Goal: Communication & Community: Share content

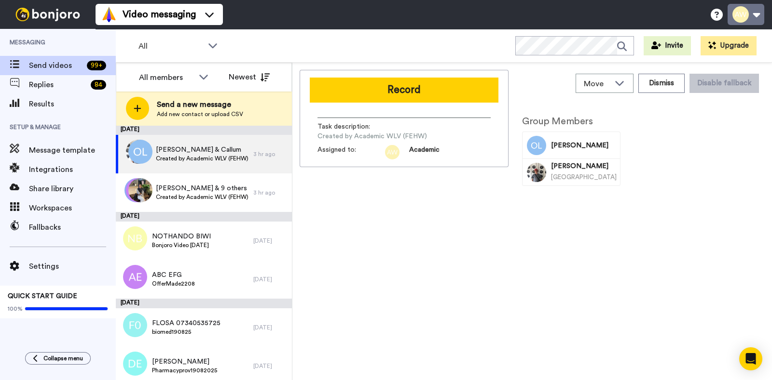
click at [738, 20] on button at bounding box center [745, 14] width 37 height 21
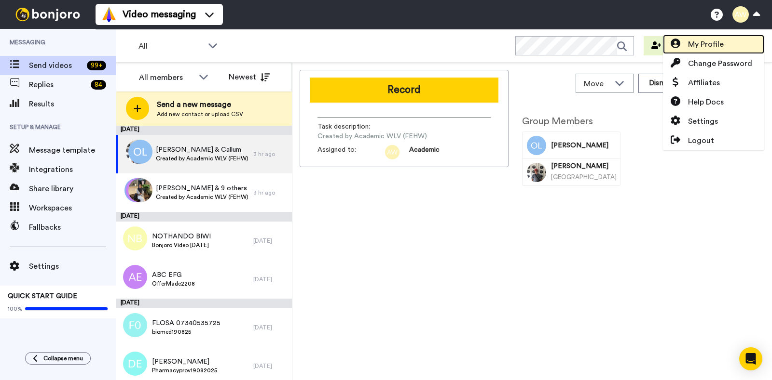
click at [709, 41] on span "My Profile" at bounding box center [706, 45] width 36 height 12
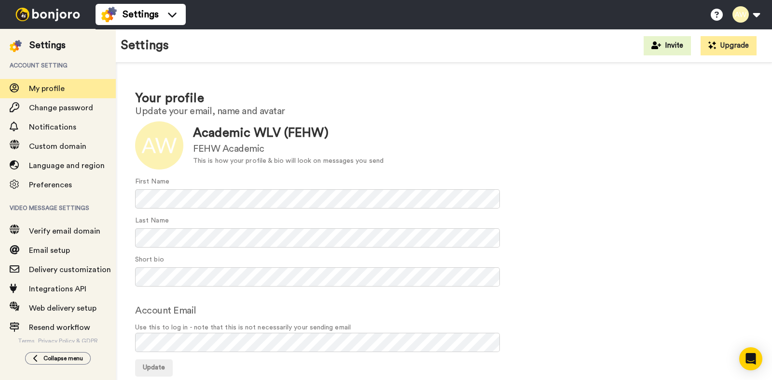
click at [58, 18] on img at bounding box center [48, 15] width 72 height 14
click at [53, 15] on img at bounding box center [48, 15] width 72 height 14
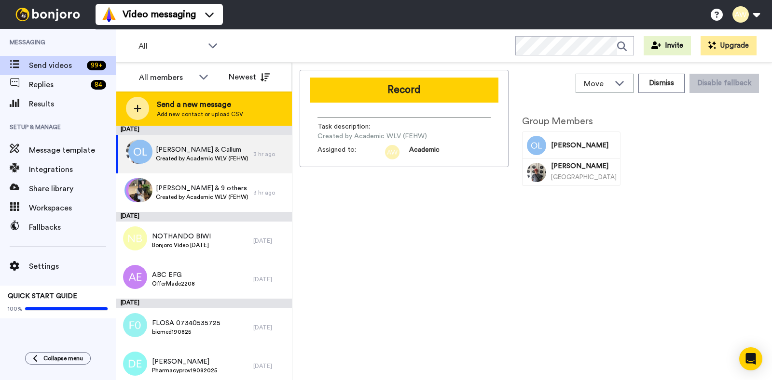
click at [195, 109] on span "Send a new message" at bounding box center [200, 105] width 86 height 12
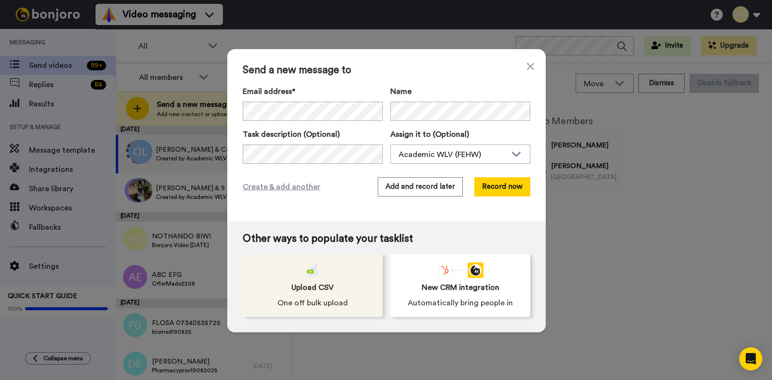
click at [301, 286] on span "Upload CSV" at bounding box center [312, 288] width 42 height 12
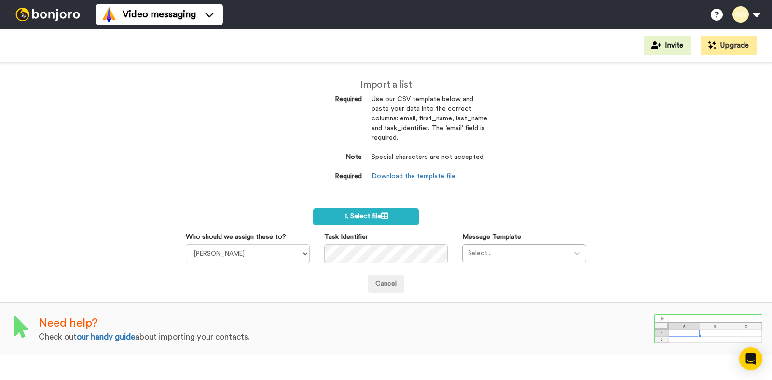
click at [405, 181] on dd "Download the template file" at bounding box center [429, 177] width 116 height 10
click at [410, 178] on link "Download the template file" at bounding box center [413, 176] width 84 height 7
click at [345, 218] on span "1. Select file" at bounding box center [365, 216] width 43 height 7
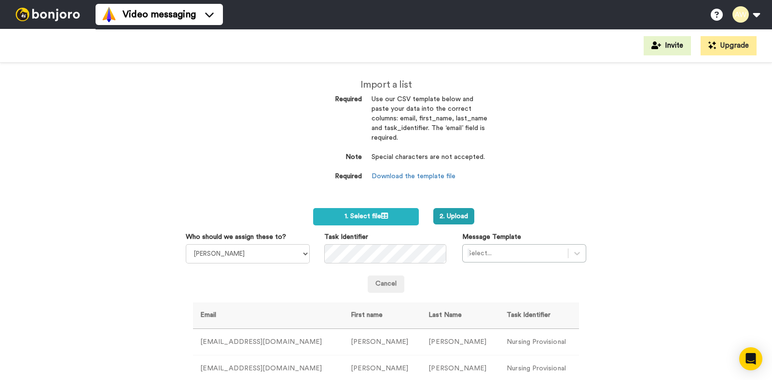
scroll to position [60, 0]
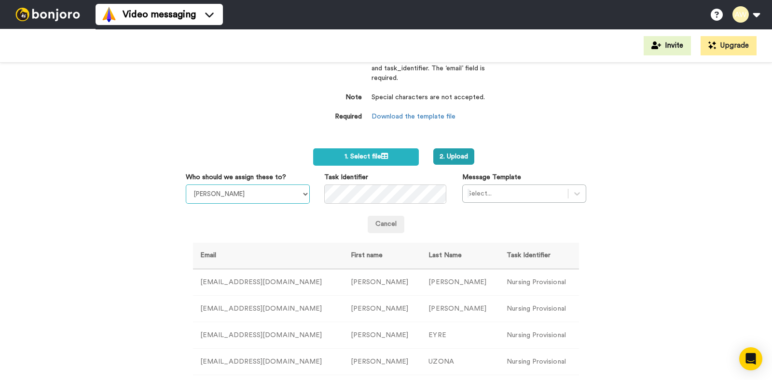
click at [262, 196] on select "Laura Wright Amarjit Duggal WLV Academic (FSE) Divandra Birla Bolutife Ademokoy…" at bounding box center [248, 194] width 124 height 19
select select "893d32a1-1eca-438f-900e-e073b28e2bc9"
click at [186, 185] on select "Laura Wright Amarjit Duggal WLV Academic (FSE) Divandra Birla Bolutife Ademokoy…" at bounding box center [248, 194] width 124 height 19
drag, startPoint x: 261, startPoint y: 185, endPoint x: 280, endPoint y: 36, distance: 150.1
click at [247, 6] on div "Video messaging Help docs Settings" at bounding box center [433, 14] width 676 height 29
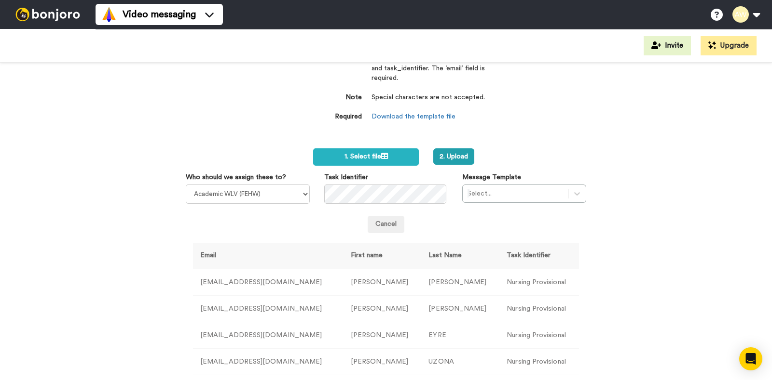
click at [501, 194] on div at bounding box center [514, 194] width 95 height 12
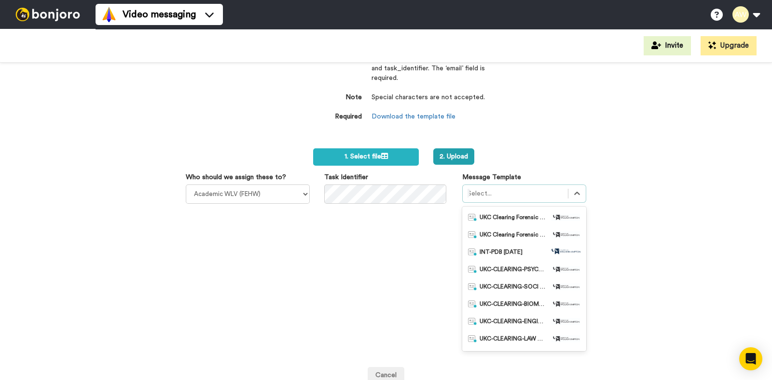
scroll to position [241, 0]
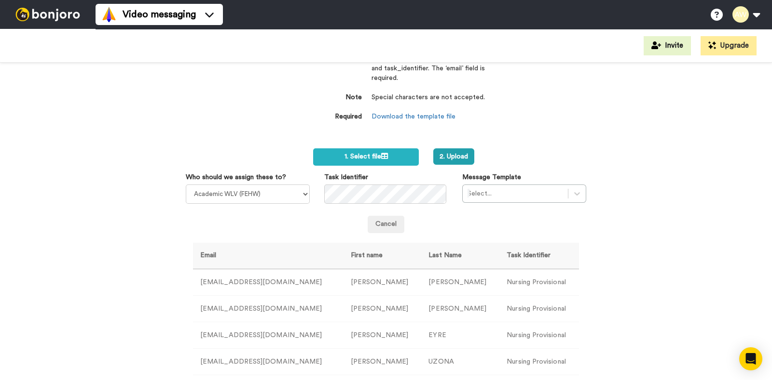
drag, startPoint x: 530, startPoint y: 303, endPoint x: 474, endPoint y: 219, distance: 101.4
click at [474, 219] on div "Cancel" at bounding box center [386, 224] width 400 height 17
click at [501, 199] on div "Select..." at bounding box center [514, 193] width 105 height 15
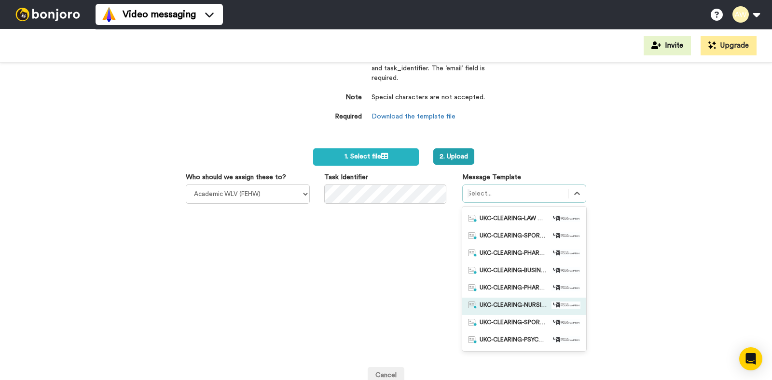
click at [519, 305] on span "UKC-CLEARING-NURSING OFFER NO RESPONSE" at bounding box center [513, 307] width 68 height 10
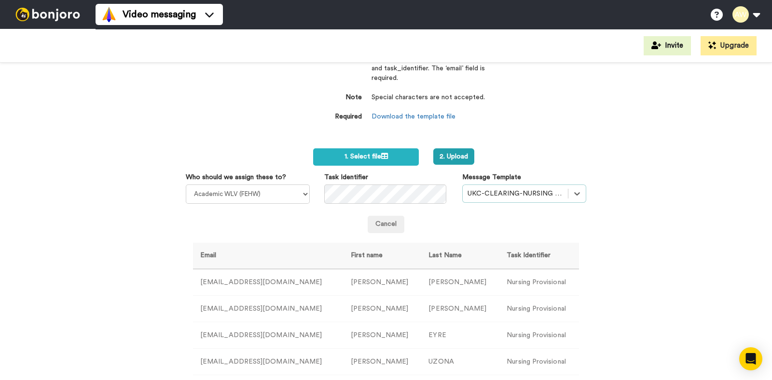
click at [546, 193] on div at bounding box center [514, 194] width 95 height 12
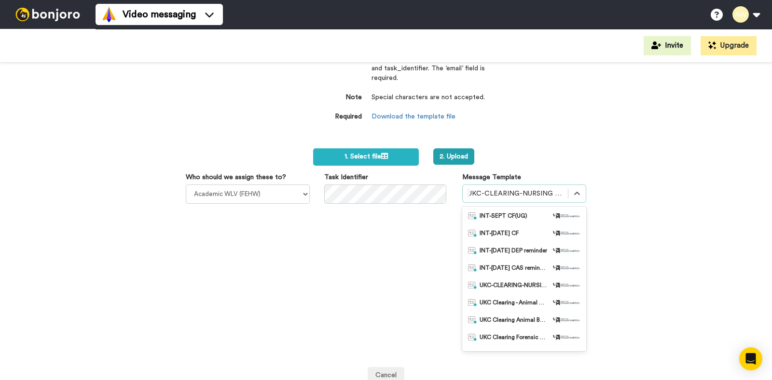
scroll to position [210, 0]
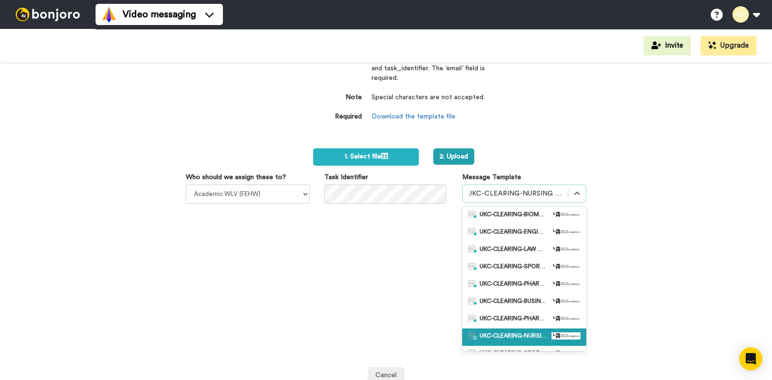
click at [550, 194] on div at bounding box center [514, 194] width 95 height 12
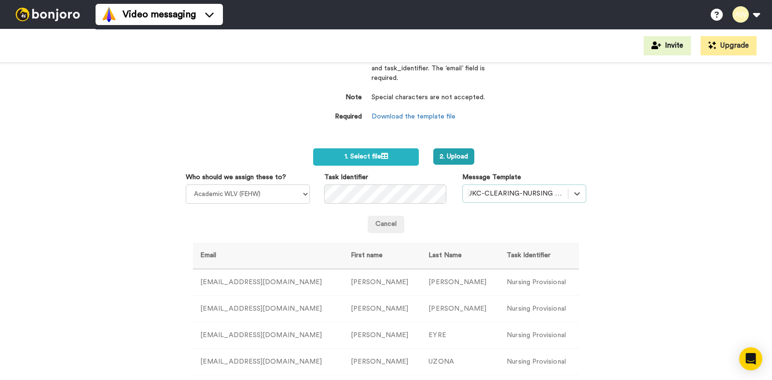
click at [550, 194] on div at bounding box center [514, 194] width 95 height 12
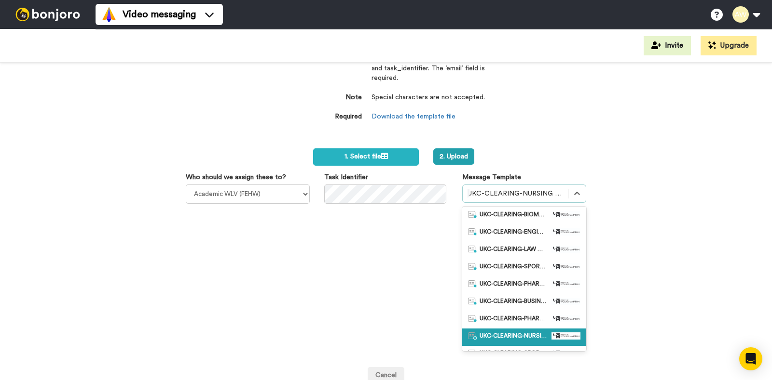
click at [533, 190] on div at bounding box center [514, 194] width 95 height 12
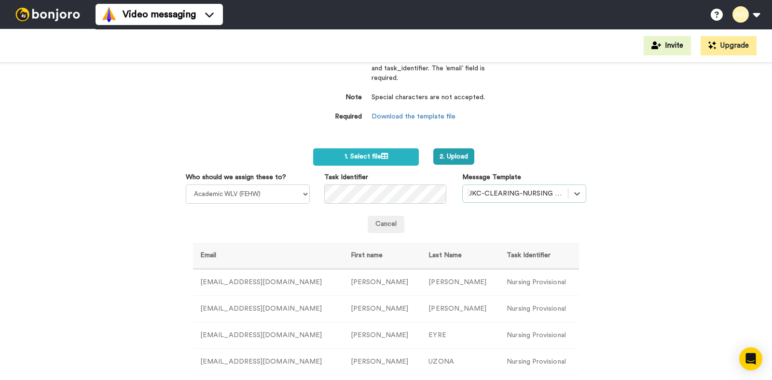
click at [498, 186] on div "UKC-CLEARING-NURSING OFFER NO RESPONSE" at bounding box center [514, 193] width 105 height 15
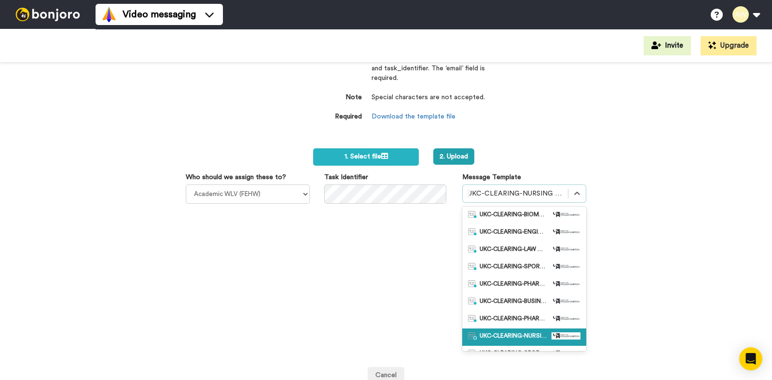
click at [488, 192] on div at bounding box center [514, 194] width 95 height 12
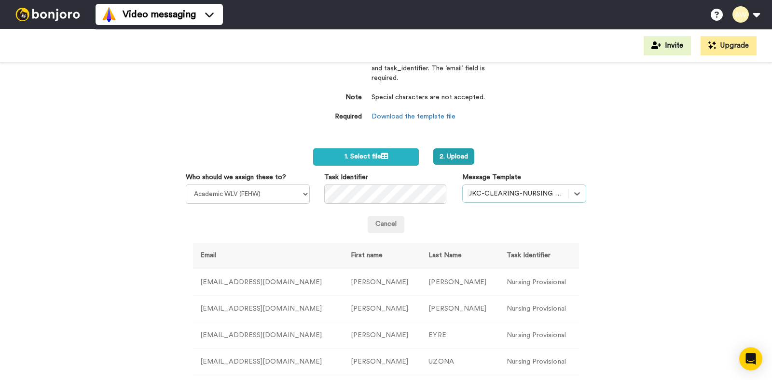
click at [488, 192] on div at bounding box center [514, 194] width 95 height 12
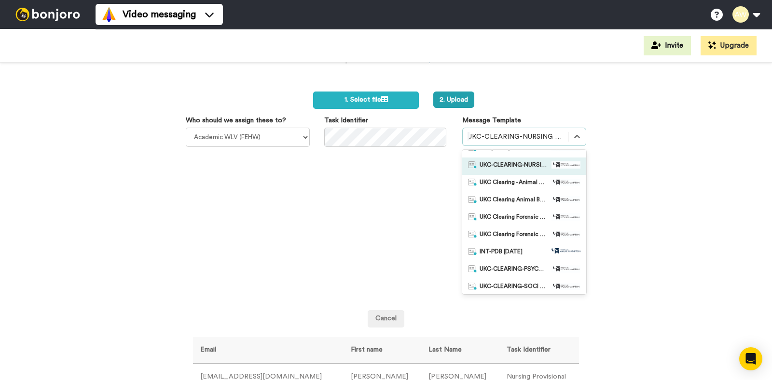
scroll to position [0, 0]
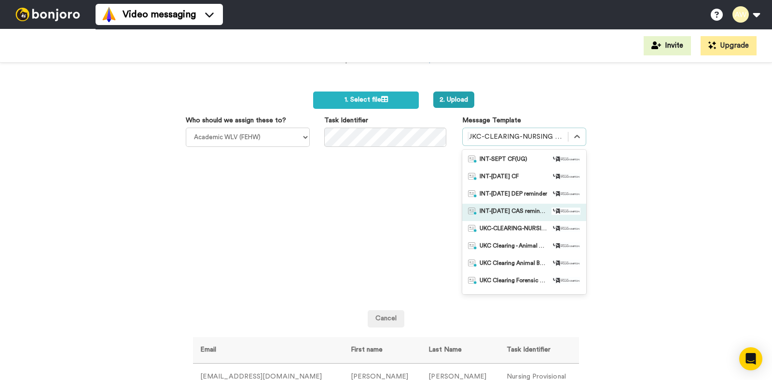
click at [378, 174] on div "Who should we assign these to? Laura Wright Amarjit Duggal WLV Academic (FSE) D…" at bounding box center [385, 207] width 415 height 183
click at [569, 117] on div "Message Template option UKC-CLEARING-NURSING OFFER NO RESPONSE, selected. optio…" at bounding box center [524, 207] width 138 height 183
click at [636, 93] on div "Import a list Required Use our CSV template below and paste your data into the …" at bounding box center [386, 222] width 772 height 318
click at [443, 106] on button "2. Upload" at bounding box center [453, 100] width 41 height 16
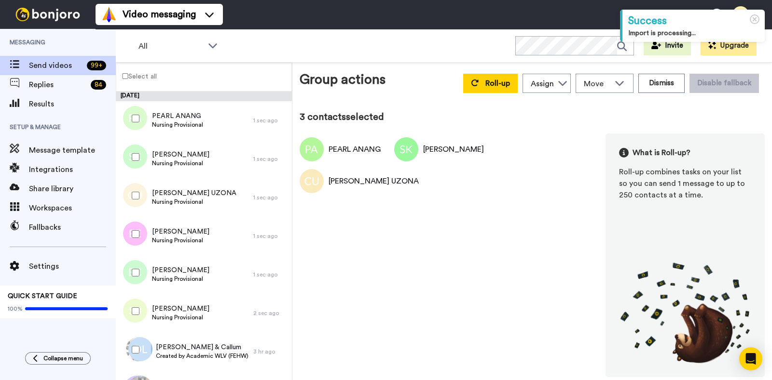
click at [126, 237] on div at bounding box center [133, 234] width 35 height 34
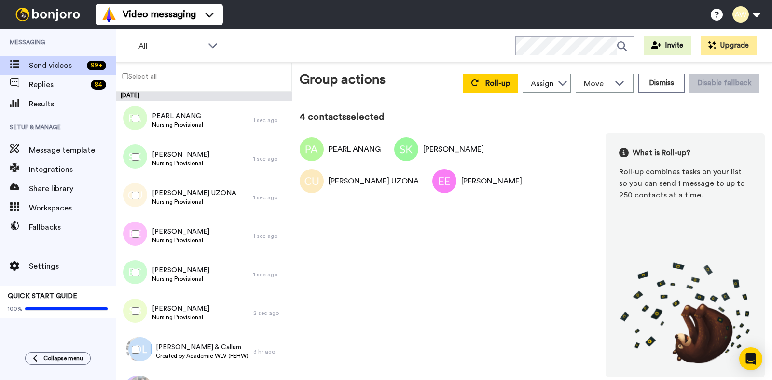
click at [130, 273] on div at bounding box center [133, 273] width 35 height 34
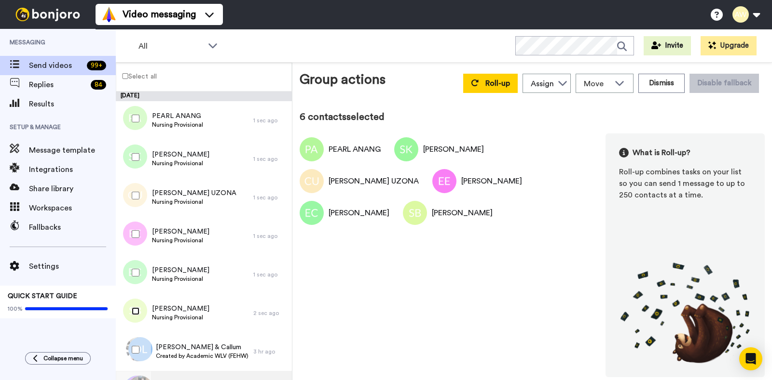
scroll to position [60, 0]
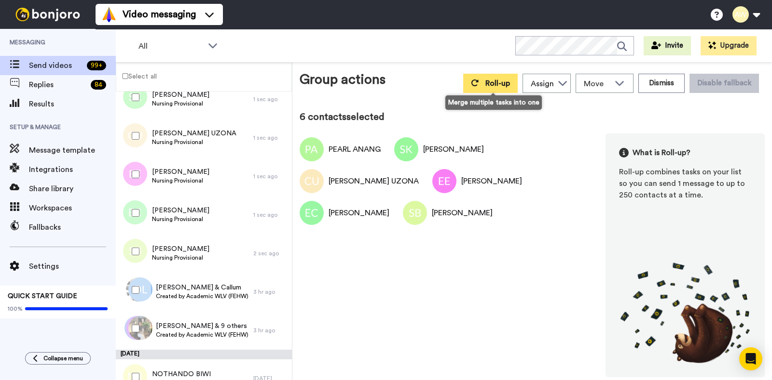
click at [500, 92] on button "Roll-up" at bounding box center [490, 83] width 54 height 19
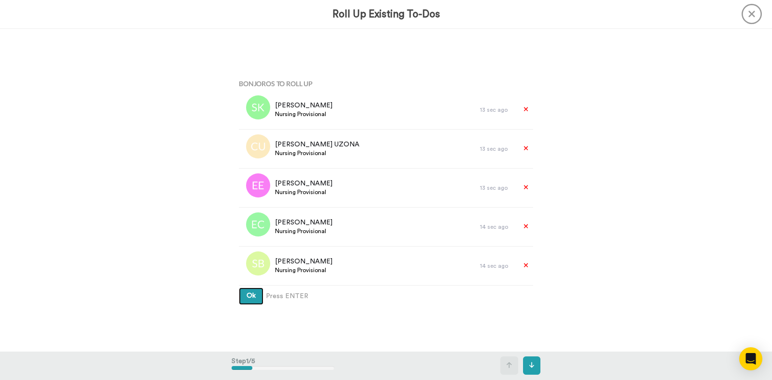
click at [246, 295] on span "Ok" at bounding box center [250, 296] width 9 height 7
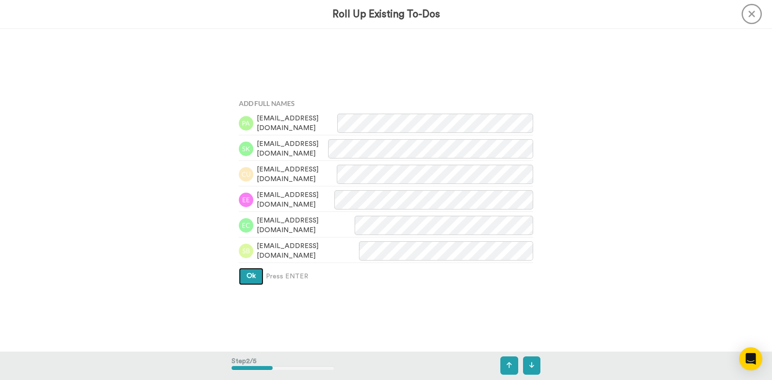
click at [253, 278] on button "Ok" at bounding box center [251, 276] width 25 height 17
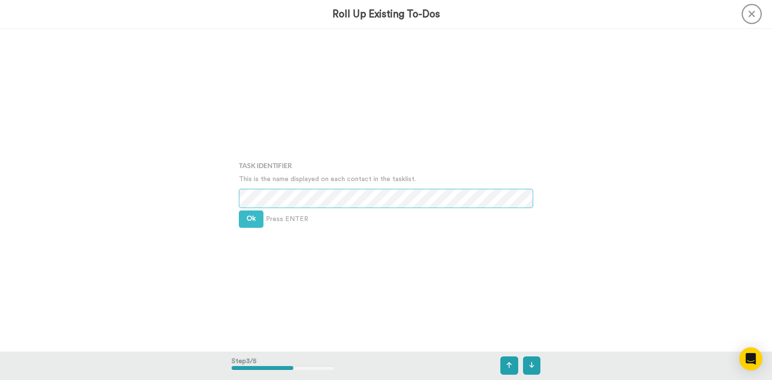
scroll to position [646, 0]
click at [255, 216] on button "Ok" at bounding box center [251, 216] width 25 height 17
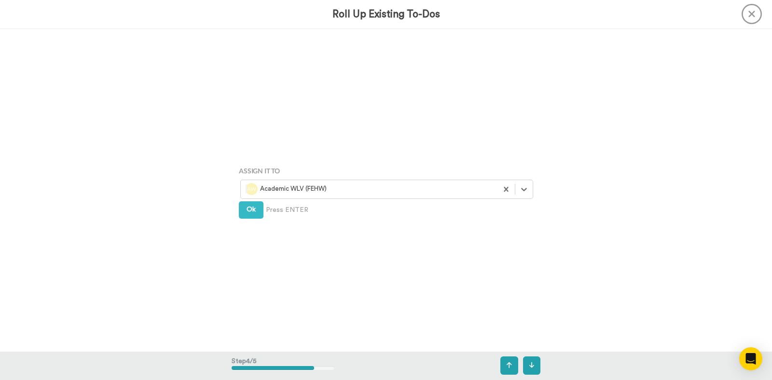
scroll to position [969, 0]
click at [248, 206] on span "Ok" at bounding box center [250, 209] width 9 height 7
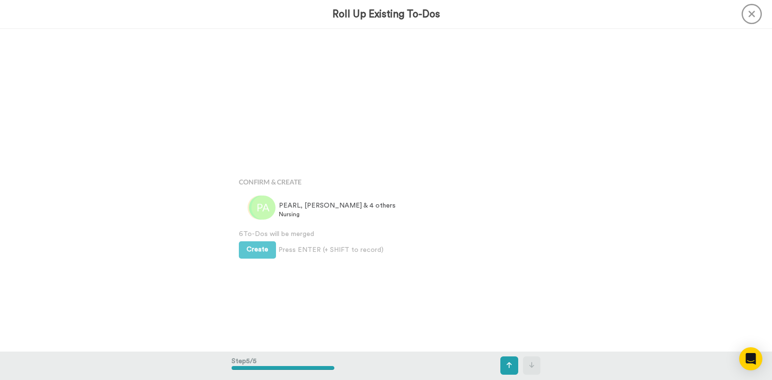
scroll to position [1292, 0]
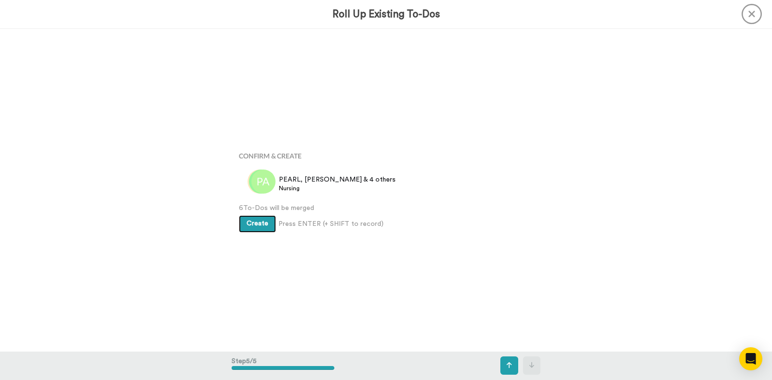
click at [249, 225] on span "Create" at bounding box center [257, 223] width 22 height 7
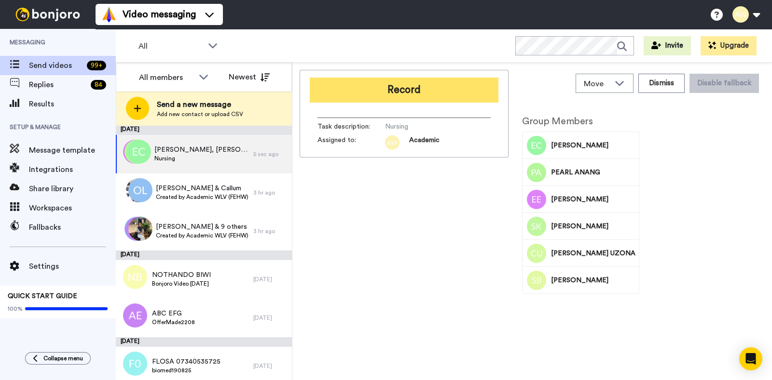
click at [423, 100] on button "Record" at bounding box center [404, 90] width 189 height 25
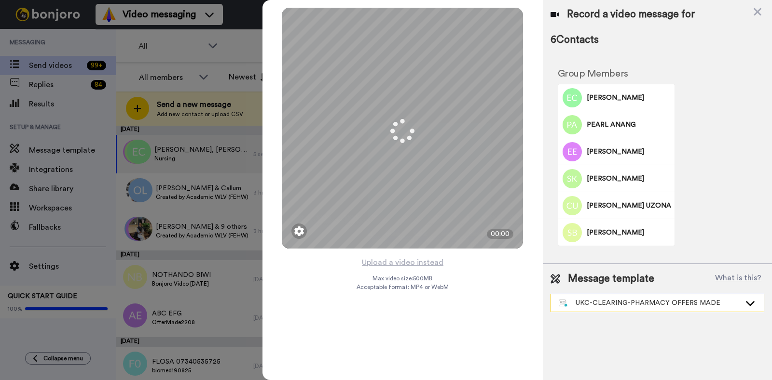
click at [619, 295] on div "UKC-CLEARING-PHARMACY OFFERS MADE" at bounding box center [657, 303] width 213 height 17
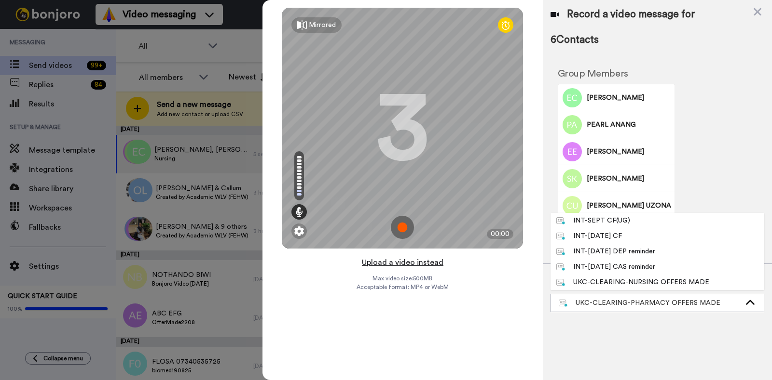
click at [381, 264] on button "Upload a video instead" at bounding box center [402, 263] width 87 height 13
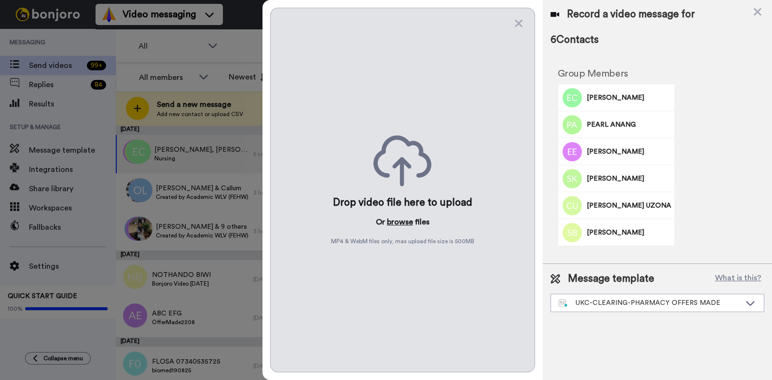
click at [397, 223] on button "browse" at bounding box center [400, 223] width 26 height 12
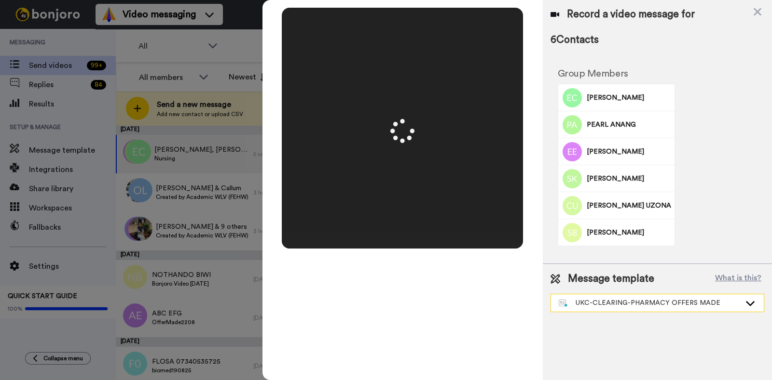
click at [637, 301] on div "UKC-CLEARING-PHARMACY OFFERS MADE" at bounding box center [649, 303] width 182 height 10
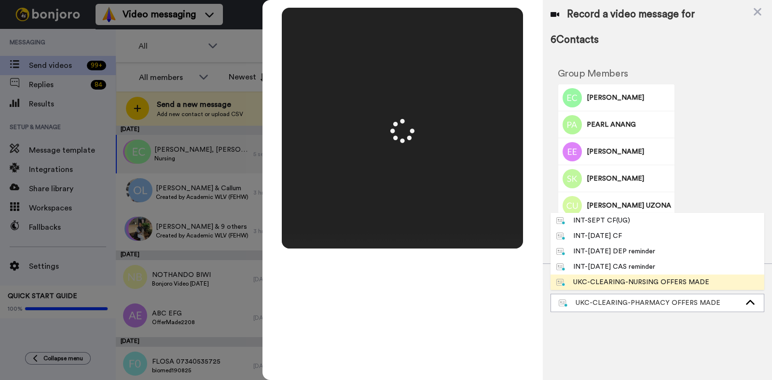
click at [672, 282] on div "UKC-CLEARING-NURSING OFFERS MADE" at bounding box center [632, 283] width 153 height 10
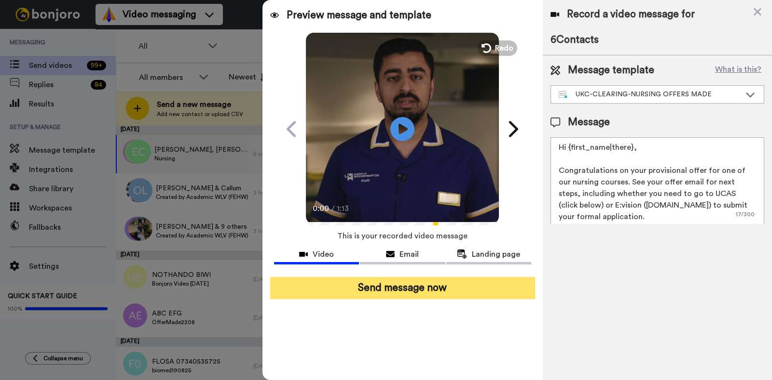
click at [387, 291] on button "Send message now" at bounding box center [402, 288] width 265 height 22
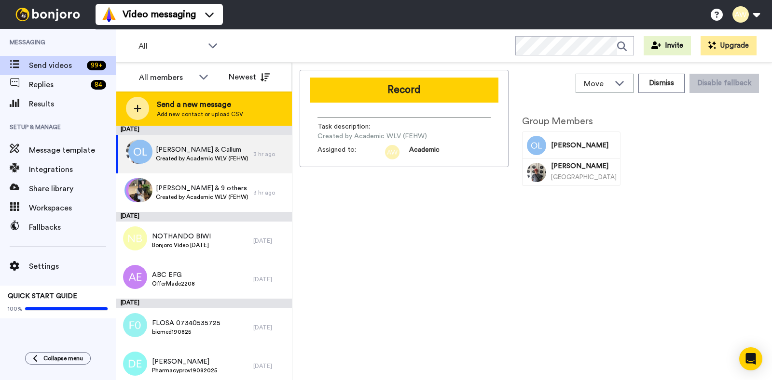
click at [159, 105] on span "Send a new message" at bounding box center [200, 105] width 86 height 12
click at [199, 97] on div "Send a new message Add new contact or upload CSV" at bounding box center [203, 109] width 175 height 34
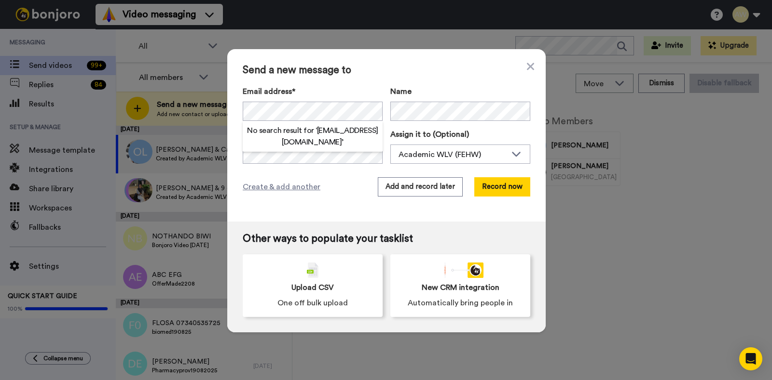
click at [242, 227] on div "Other ways to populate your tasklist Upload CSV One off bulk upload New CRM int…" at bounding box center [386, 277] width 318 height 111
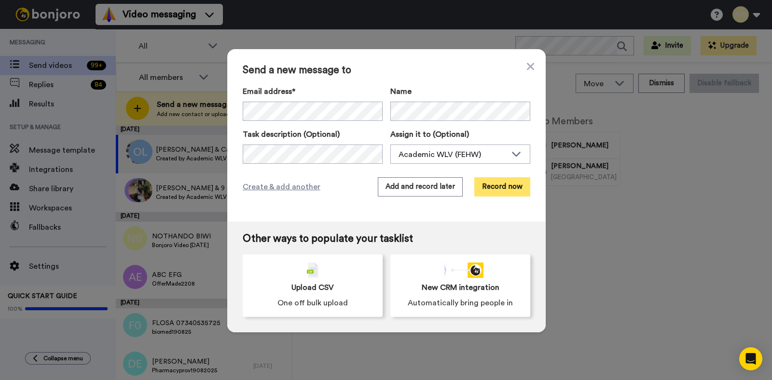
click at [478, 188] on button "Record now" at bounding box center [502, 186] width 56 height 19
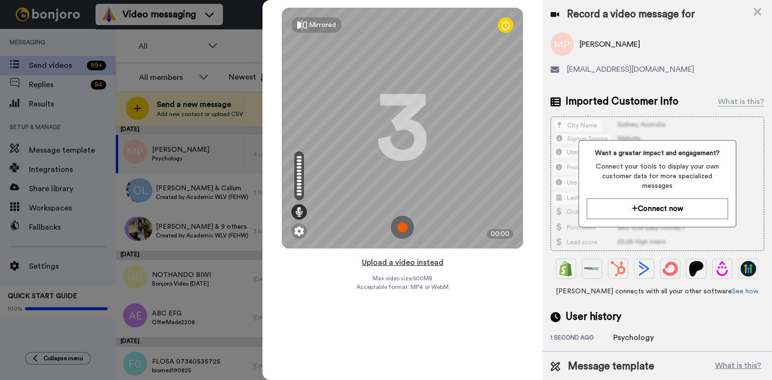
click at [418, 266] on button "Upload a video instead" at bounding box center [402, 263] width 87 height 13
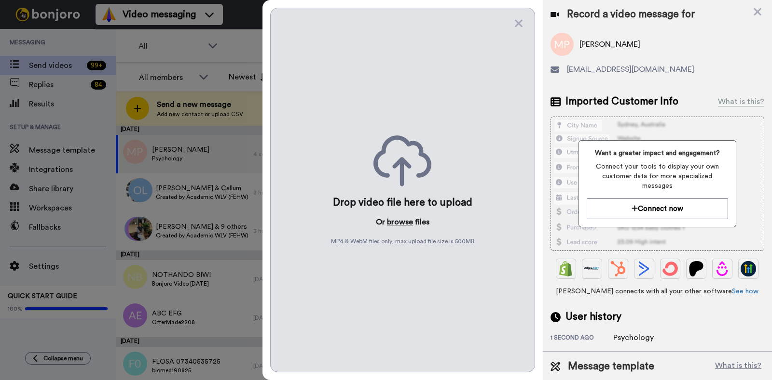
click at [409, 223] on button "browse" at bounding box center [400, 223] width 26 height 12
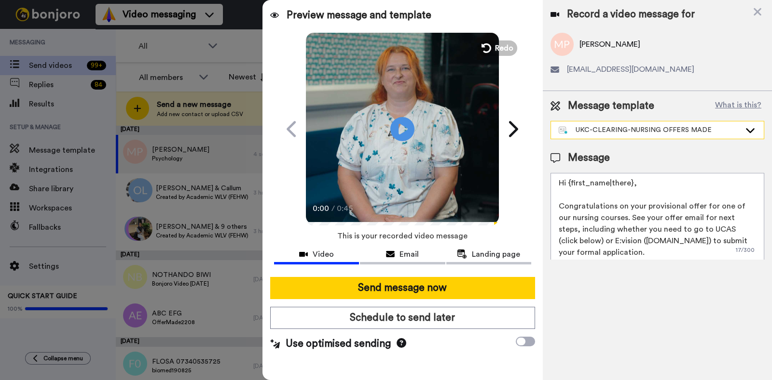
click at [650, 131] on div "UKC-CLEARING-NURSING OFFERS MADE" at bounding box center [649, 130] width 182 height 10
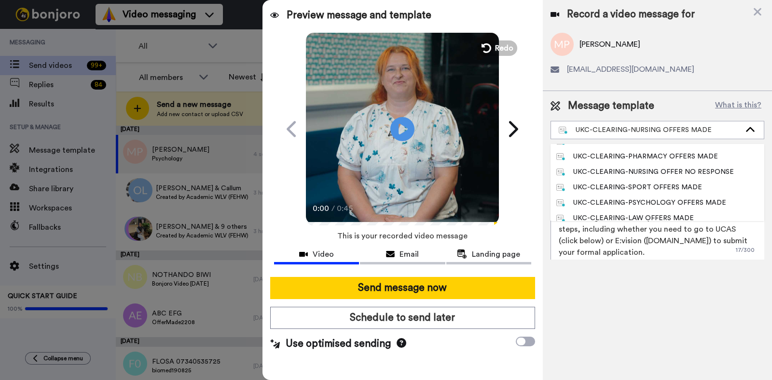
scroll to position [278, 0]
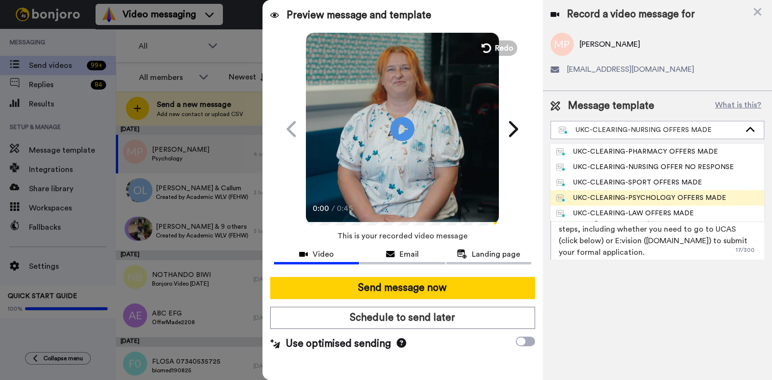
click at [701, 201] on div "UKC-CLEARING-PSYCHOLOGY OFFERS MADE" at bounding box center [641, 198] width 170 height 10
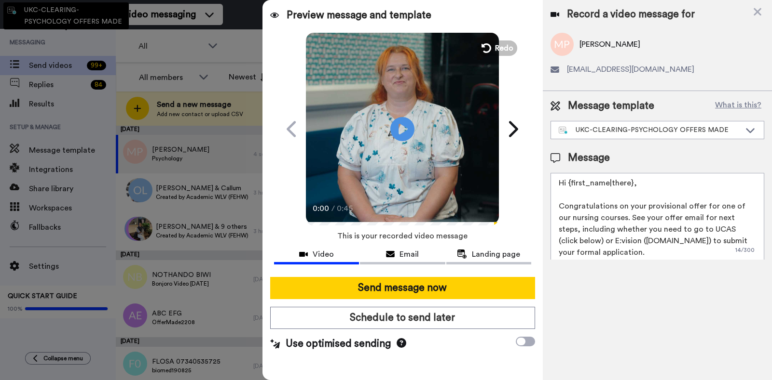
type textarea "Hi {first_name|there}, Congratulations on your provisional offer for one of our…"
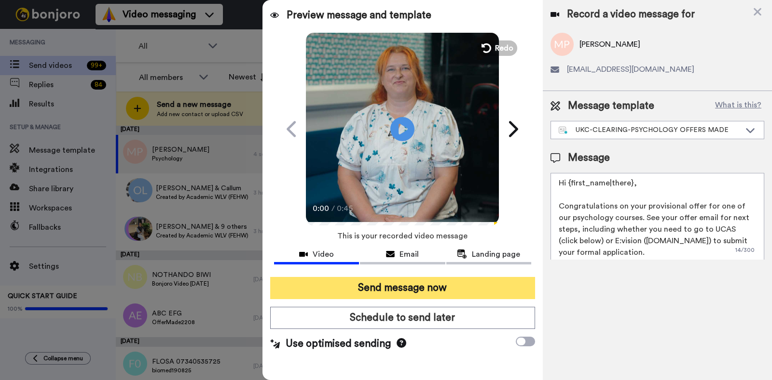
click at [443, 289] on button "Send message now" at bounding box center [402, 288] width 265 height 22
